Goal: Task Accomplishment & Management: Use online tool/utility

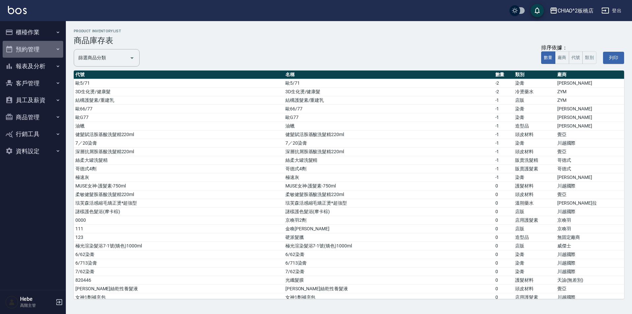
click at [34, 48] on button "預約管理" at bounding box center [33, 49] width 61 height 17
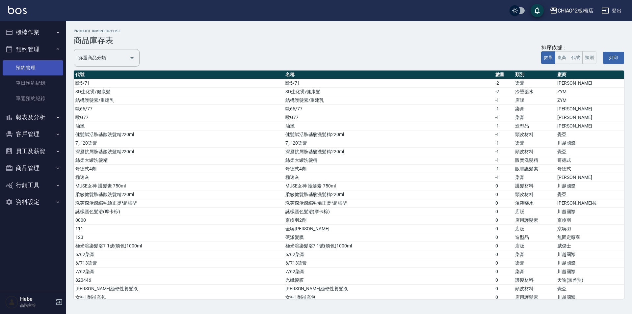
click at [36, 71] on link "預約管理" at bounding box center [33, 67] width 61 height 15
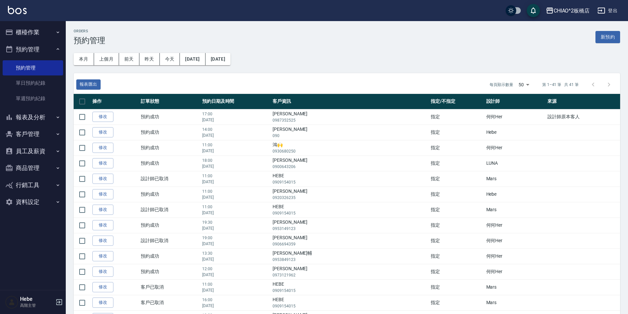
click at [34, 30] on button "櫃檯作業" at bounding box center [33, 32] width 61 height 17
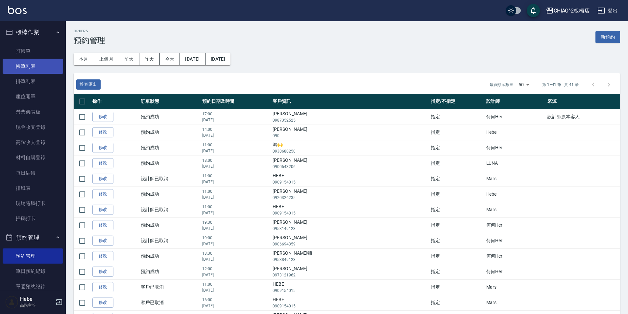
click at [33, 68] on link "帳單列表" at bounding box center [33, 66] width 61 height 15
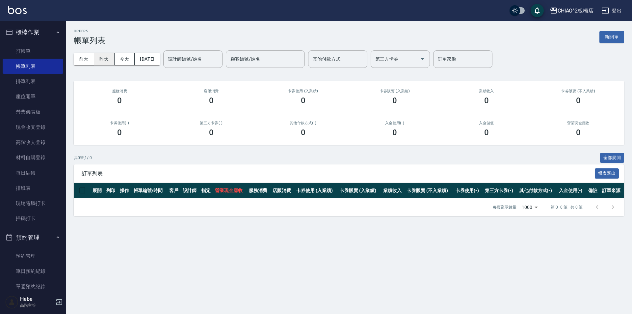
click at [111, 62] on button "昨天" at bounding box center [104, 59] width 20 height 12
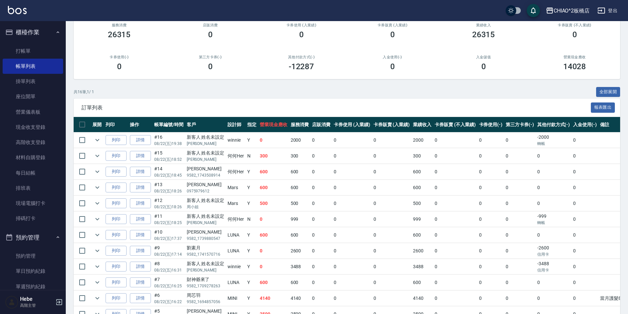
scroll to position [99, 0]
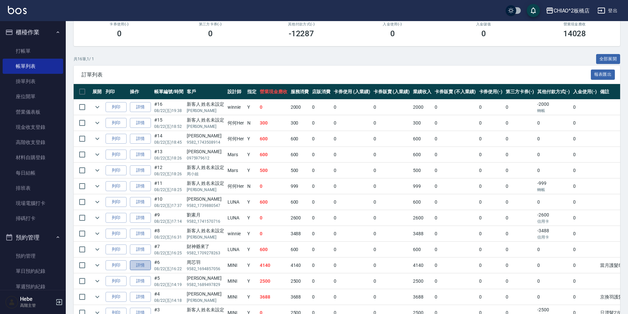
click at [139, 267] on link "詳情" at bounding box center [140, 265] width 21 height 10
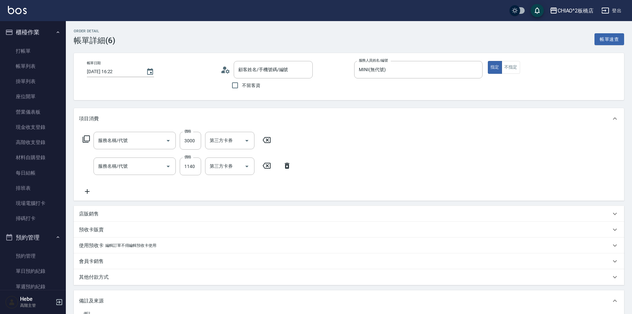
type input "[DATE] 16:22"
type input "MINI(無代號)"
type input "當月護髮88%活動。"
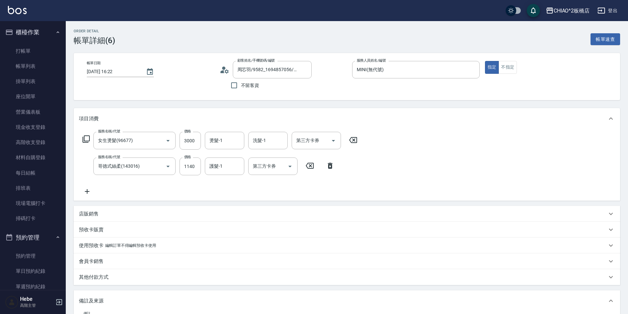
type input "周芯羽/9582_1694857056/null"
type input "女生燙髮(96677)"
type input "哥德式絲柔(143016)"
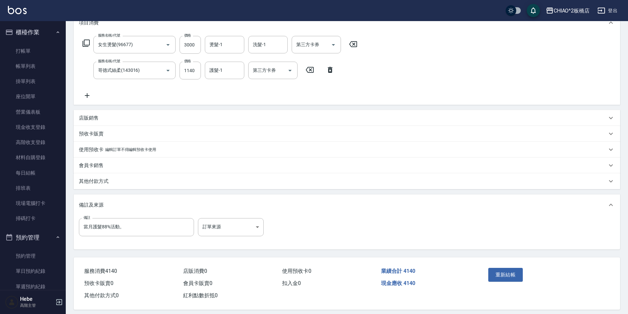
scroll to position [99, 0]
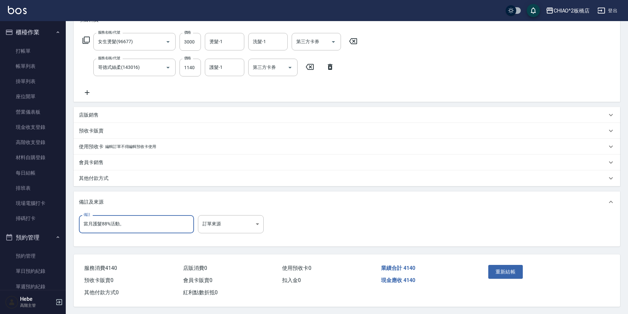
click at [173, 223] on input "當月護髮88%活動。" at bounding box center [136, 224] width 115 height 18
type input "當月護髮88%活動。原生髮抗拒，受損髮*受損，加熱*15。20號捲，頂部層次22號2捲"
click at [506, 273] on button "重新結帳" at bounding box center [506, 271] width 35 height 14
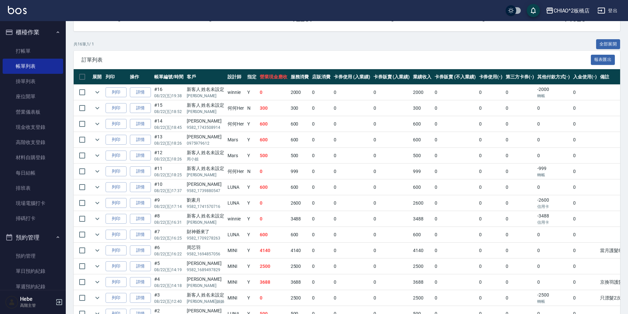
scroll to position [132, 0]
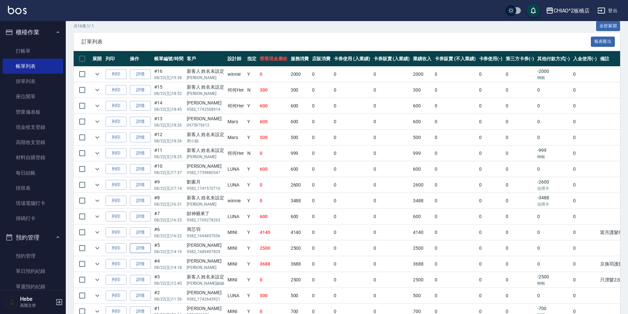
click at [142, 248] on link "詳情" at bounding box center [140, 248] width 21 height 10
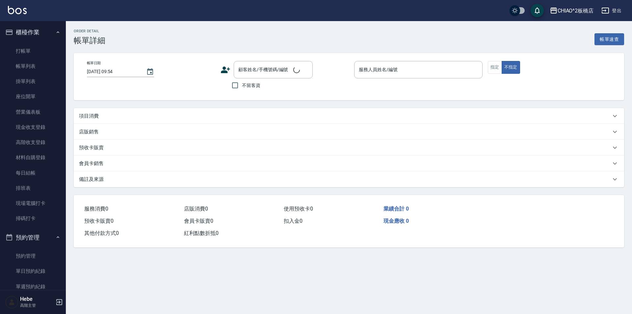
type input "[DATE] 14:19"
type input "MINI(無代號)"
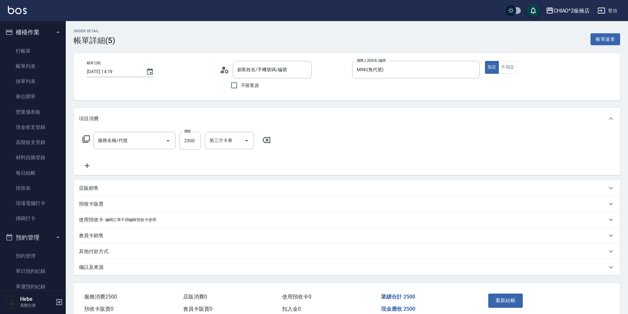
type input "[PERSON_NAME]/9582_1689497829/null"
type input "女生染髮指定2000(96698)"
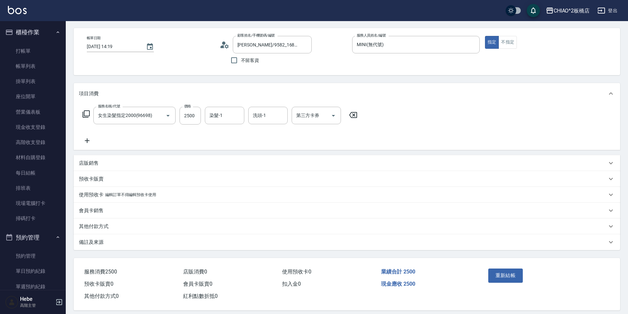
scroll to position [32, 0]
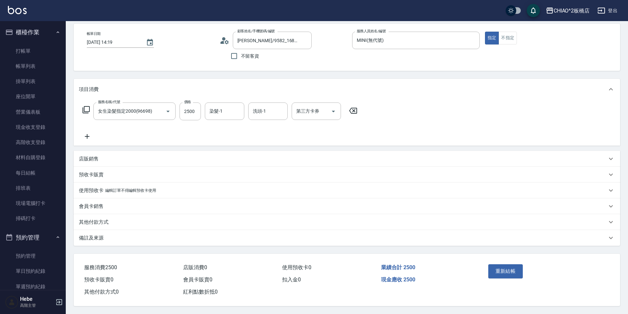
click at [127, 234] on div "備註及來源" at bounding box center [343, 237] width 528 height 7
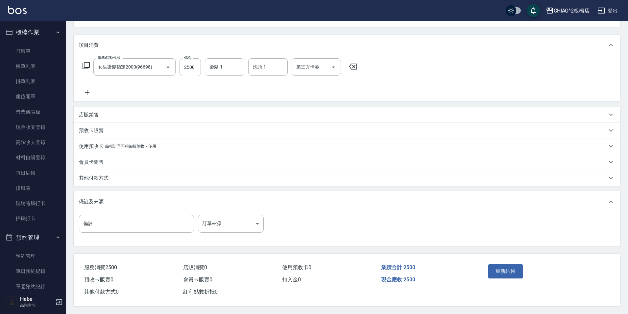
scroll to position [76, 0]
click at [129, 223] on input "備註" at bounding box center [136, 223] width 115 height 18
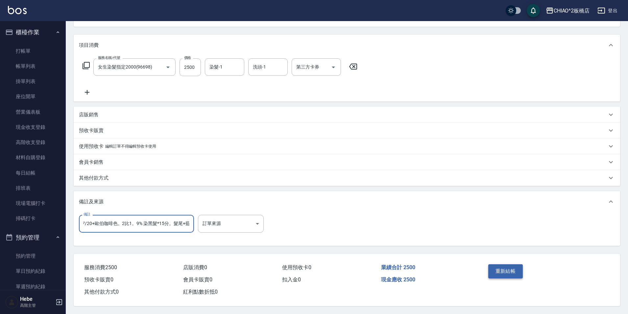
type input "7/20+歐伯咖啡色。2比1。9% 染黑髮*15分。髮尾+藍"
click at [517, 267] on button "重新結帳" at bounding box center [506, 271] width 35 height 14
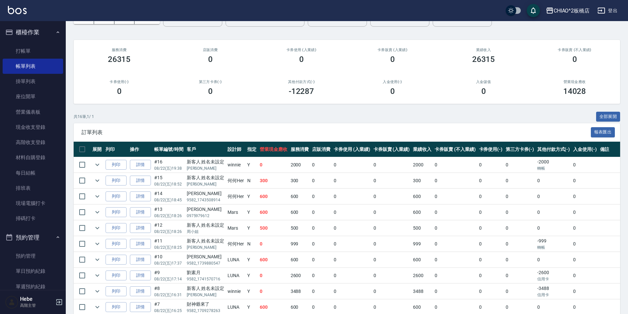
scroll to position [3, 0]
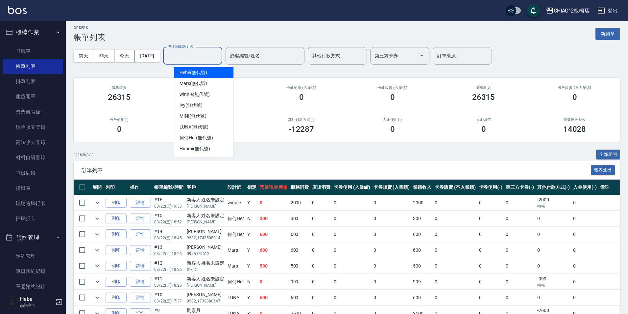
click at [195, 54] on div "設計師編號/姓名 設計師編號/姓名" at bounding box center [192, 55] width 59 height 17
click at [210, 115] on div "MINI (無代號)" at bounding box center [203, 116] width 59 height 11
type input "MINI(無代號)"
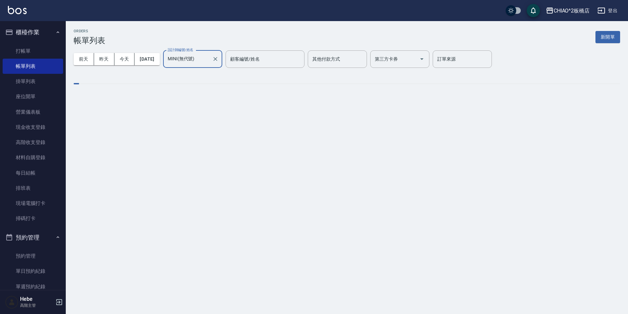
scroll to position [0, 0]
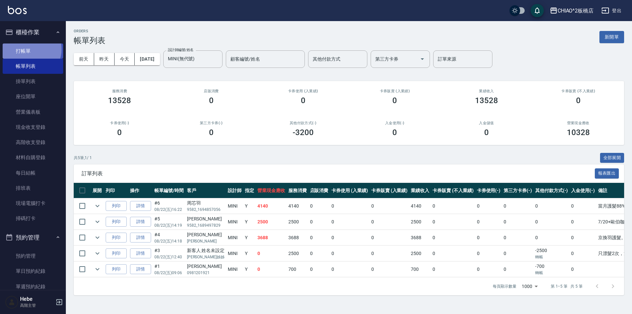
click at [29, 49] on link "打帳單" at bounding box center [33, 50] width 61 height 15
